Goal: Browse casually

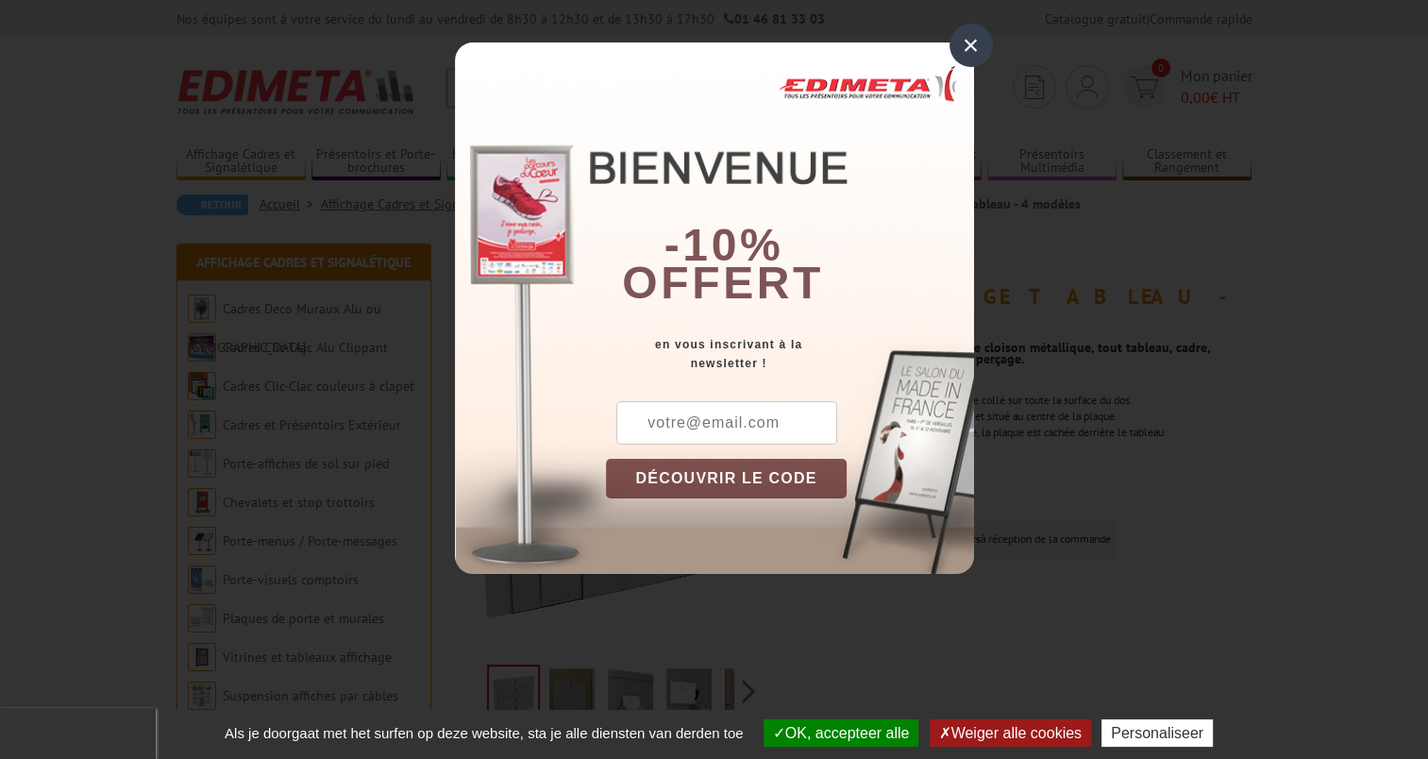
click at [962, 43] on div "×" at bounding box center [970, 45] width 43 height 43
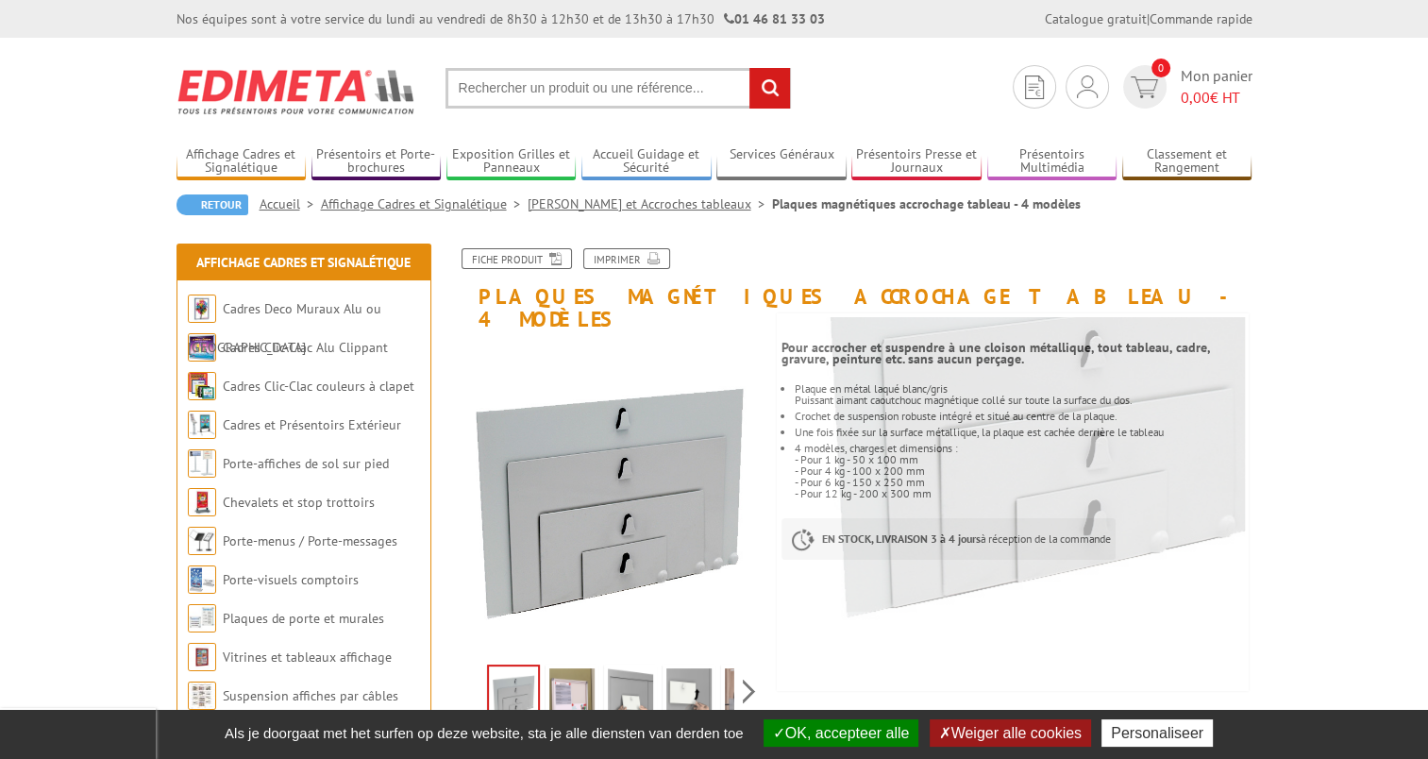
click at [570, 668] on img at bounding box center [571, 697] width 45 height 59
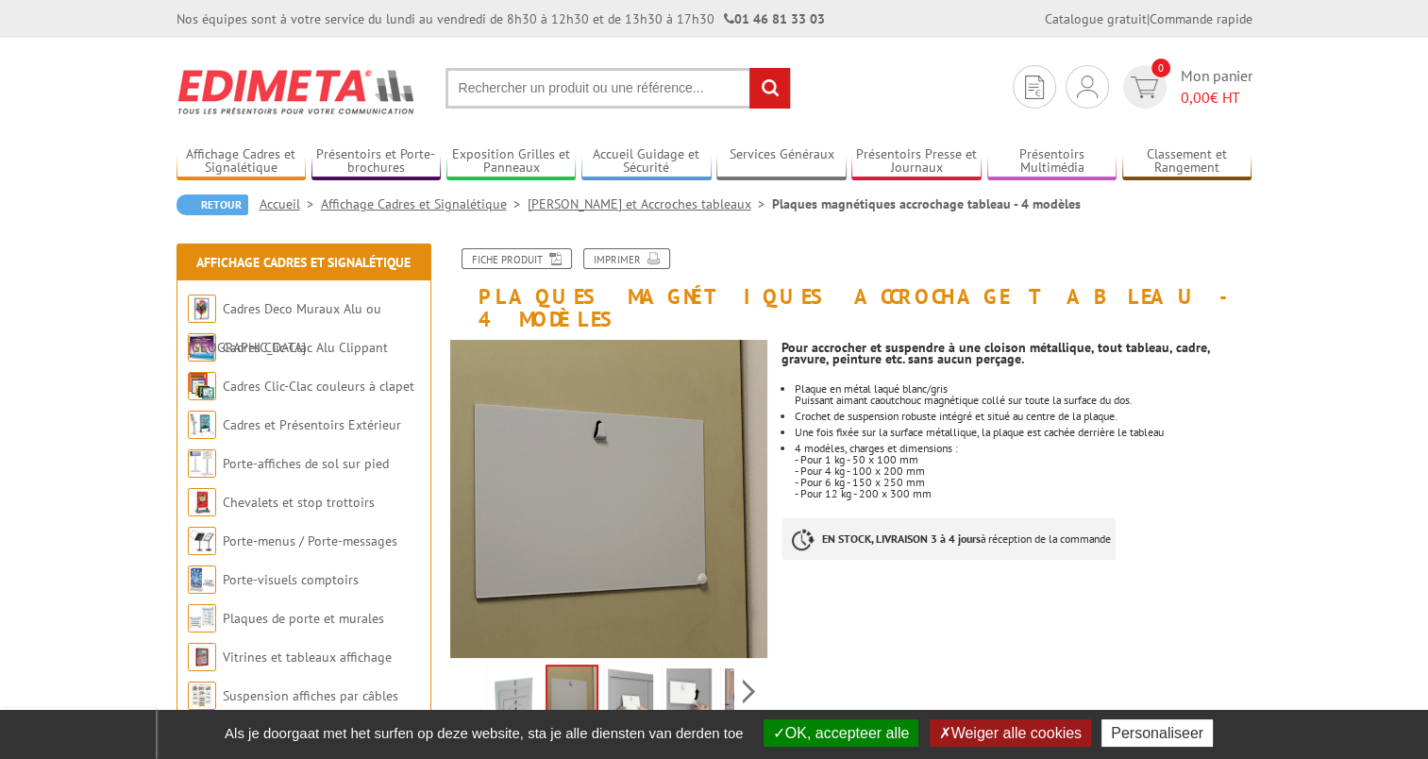
click at [639, 672] on img at bounding box center [630, 697] width 45 height 59
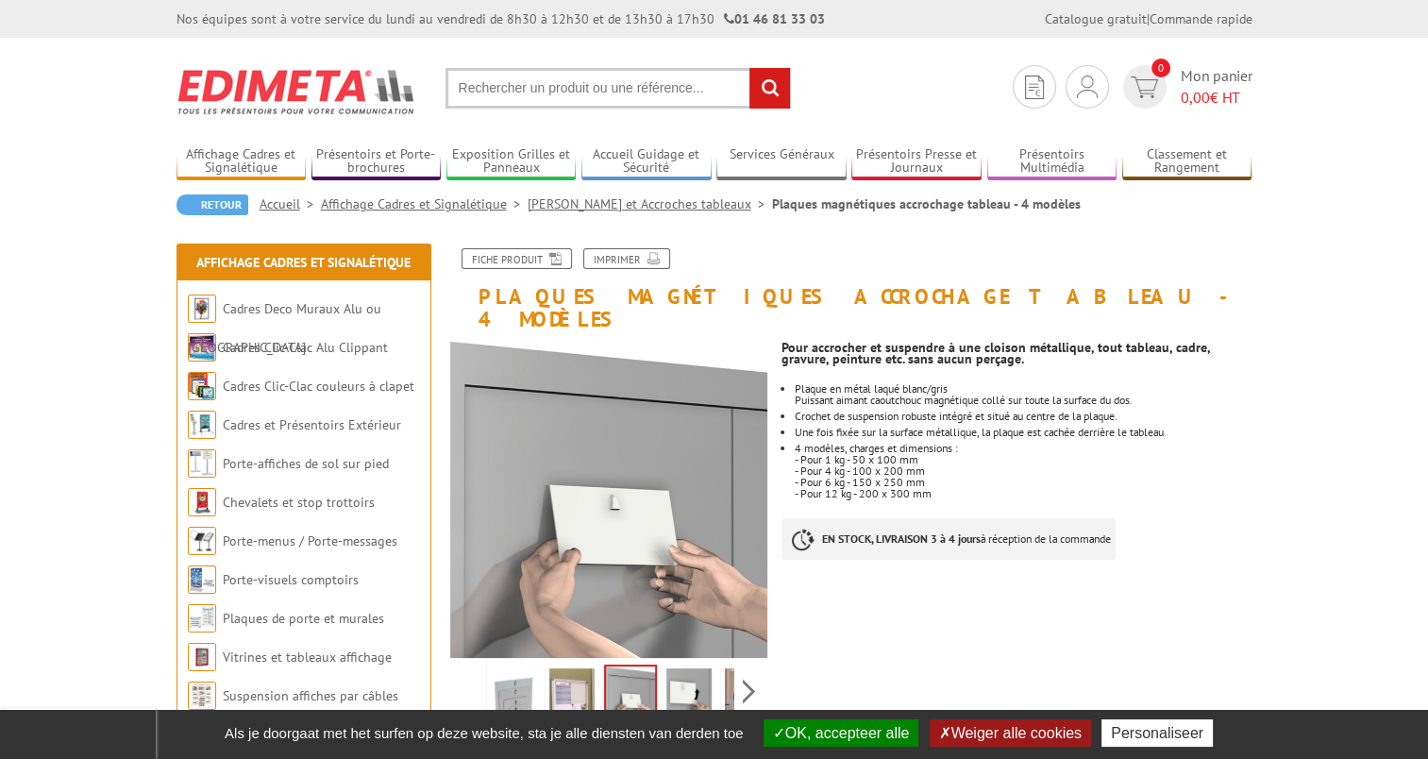
click at [683, 676] on img at bounding box center [688, 697] width 45 height 59
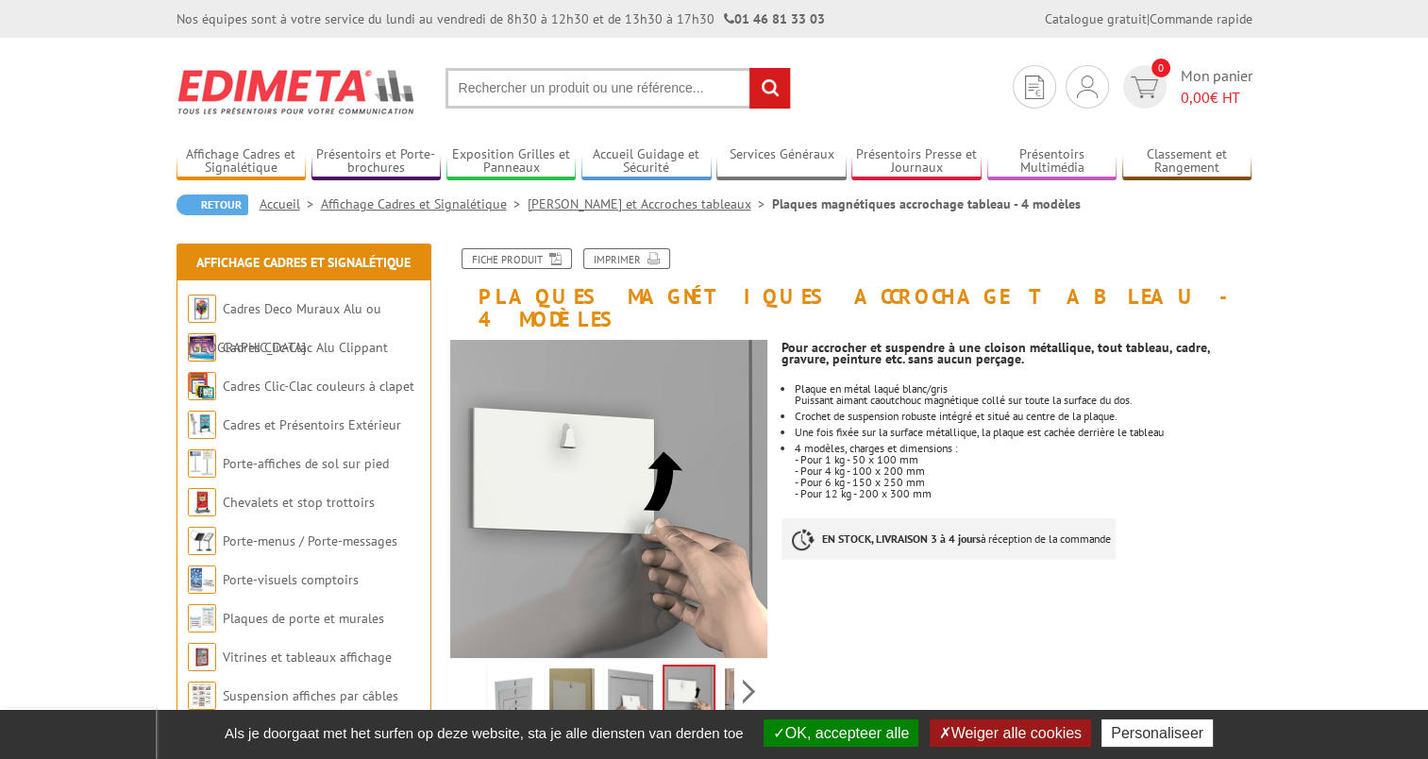
click at [729, 668] on img at bounding box center [747, 697] width 45 height 59
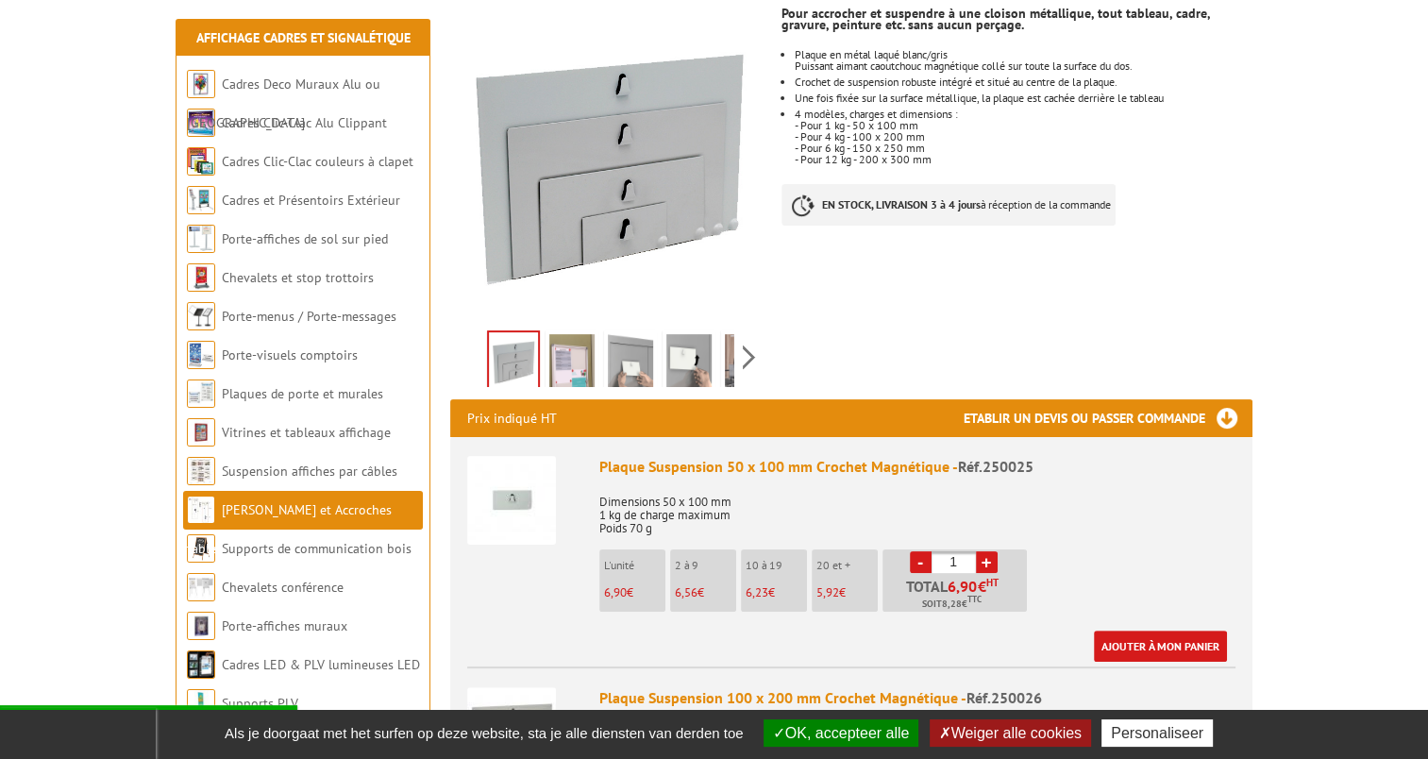
scroll to position [377, 0]
